Goal: Information Seeking & Learning: Learn about a topic

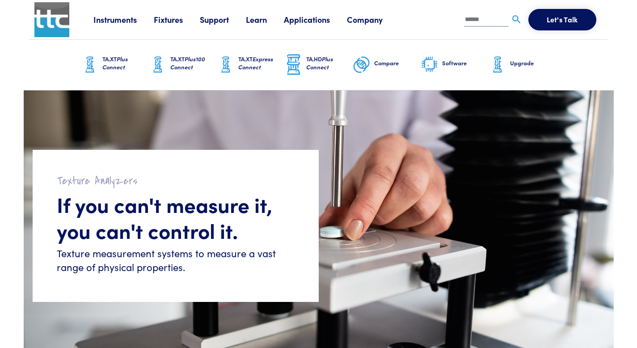
click at [182, 63] on span "Plus100 Connect" at bounding box center [187, 63] width 35 height 17
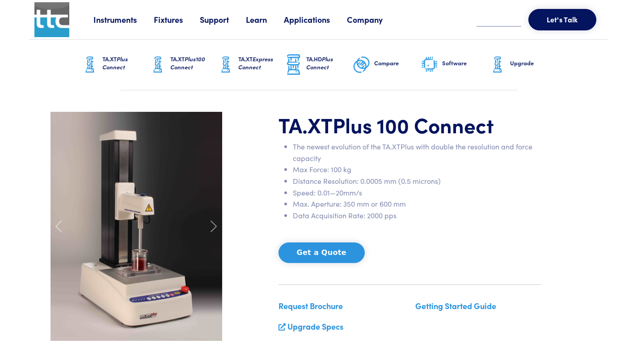
click at [231, 62] on img at bounding box center [226, 65] width 18 height 22
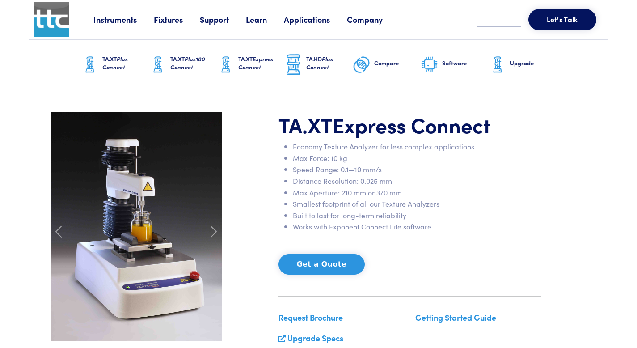
click at [193, 65] on h6 "TA.XT Plus100 Connect" at bounding box center [193, 63] width 46 height 16
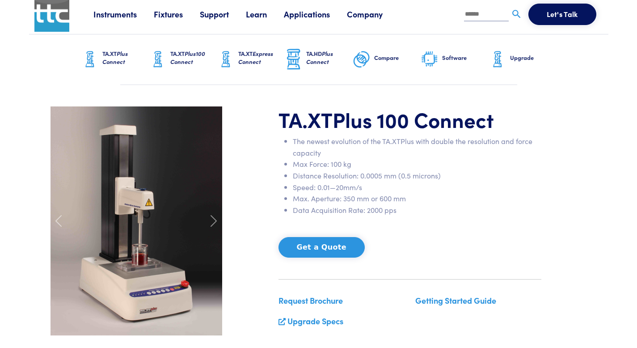
scroll to position [47, 0]
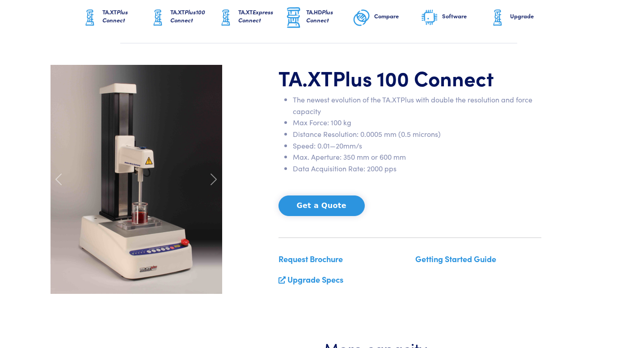
click at [430, 259] on link "Getting Started Guide" at bounding box center [455, 258] width 81 height 11
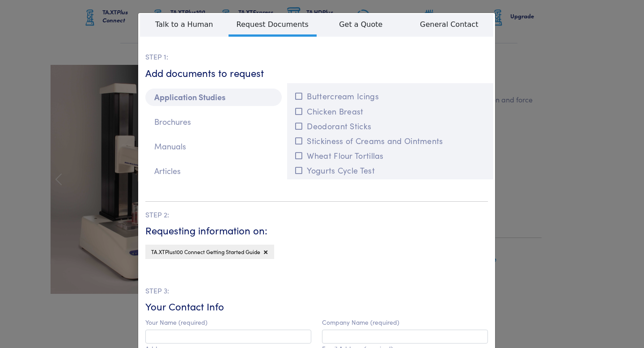
click at [536, 35] on div "**********" at bounding box center [322, 174] width 644 height 348
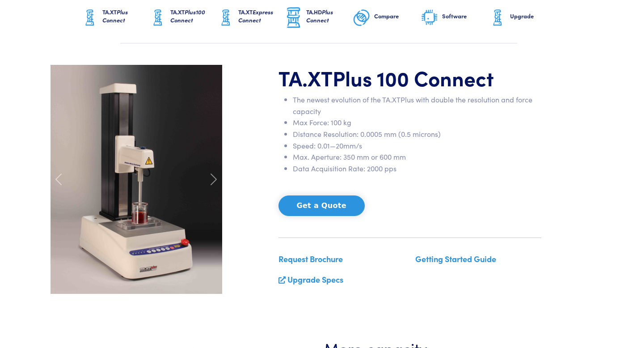
scroll to position [0, 0]
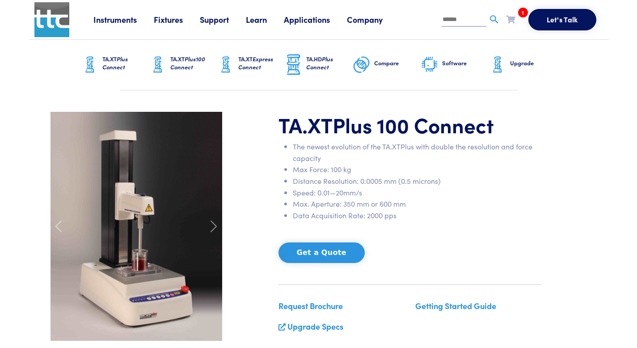
click at [267, 22] on link "Learn" at bounding box center [265, 19] width 38 height 11
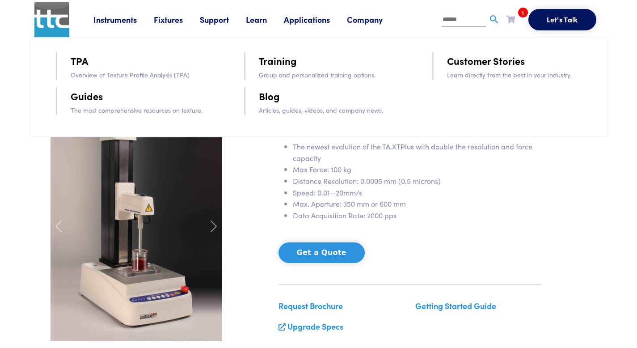
click at [164, 72] on p "Overview of Texture Profile Analysis (TPA)" at bounding box center [145, 75] width 148 height 10
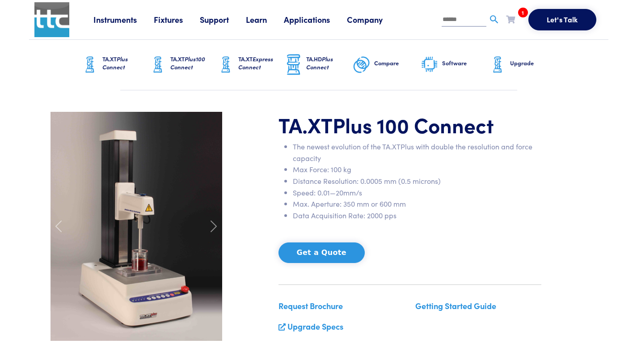
click at [255, 22] on link "Learn" at bounding box center [265, 19] width 38 height 11
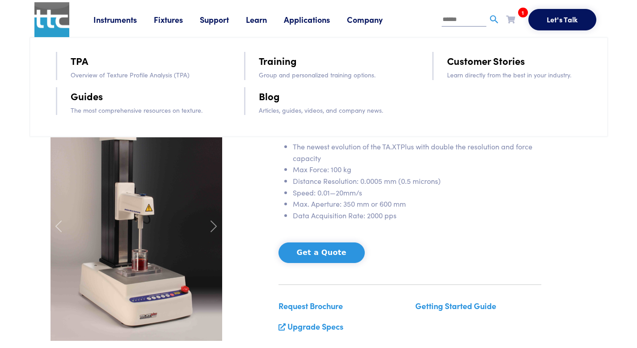
click at [79, 64] on link "TPA" at bounding box center [79, 61] width 17 height 16
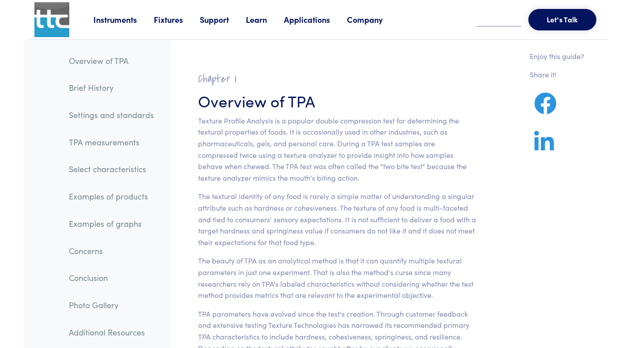
click at [328, 79] on h2 "Chapter I" at bounding box center [337, 79] width 278 height 14
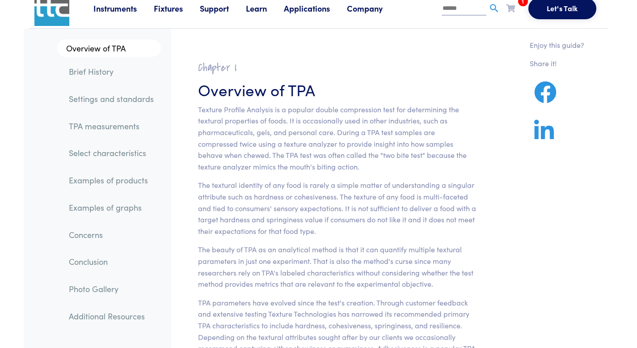
scroll to position [17, 0]
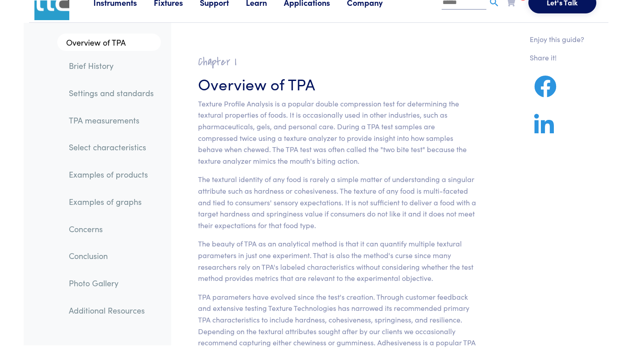
click at [115, 122] on link "TPA measurements" at bounding box center [111, 120] width 99 height 21
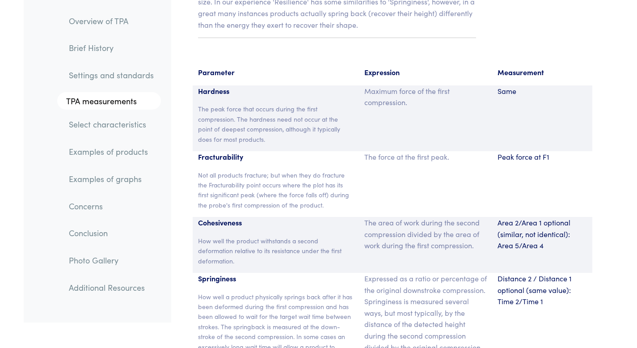
scroll to position [5855, 0]
